Goal: Find specific page/section: Find specific page/section

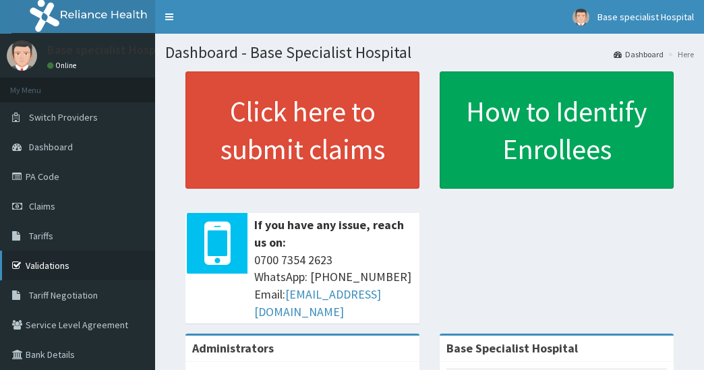
drag, startPoint x: 0, startPoint y: 0, endPoint x: 53, endPoint y: 260, distance: 265.5
click at [53, 260] on link "Validations" at bounding box center [77, 266] width 155 height 30
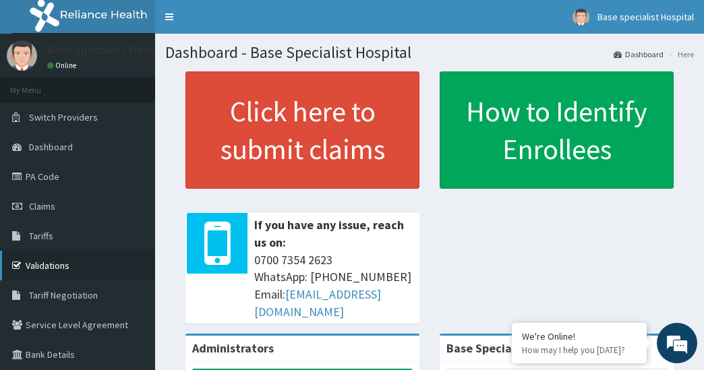
click at [47, 259] on link "Validations" at bounding box center [77, 266] width 155 height 30
